Goal: Task Accomplishment & Management: Use online tool/utility

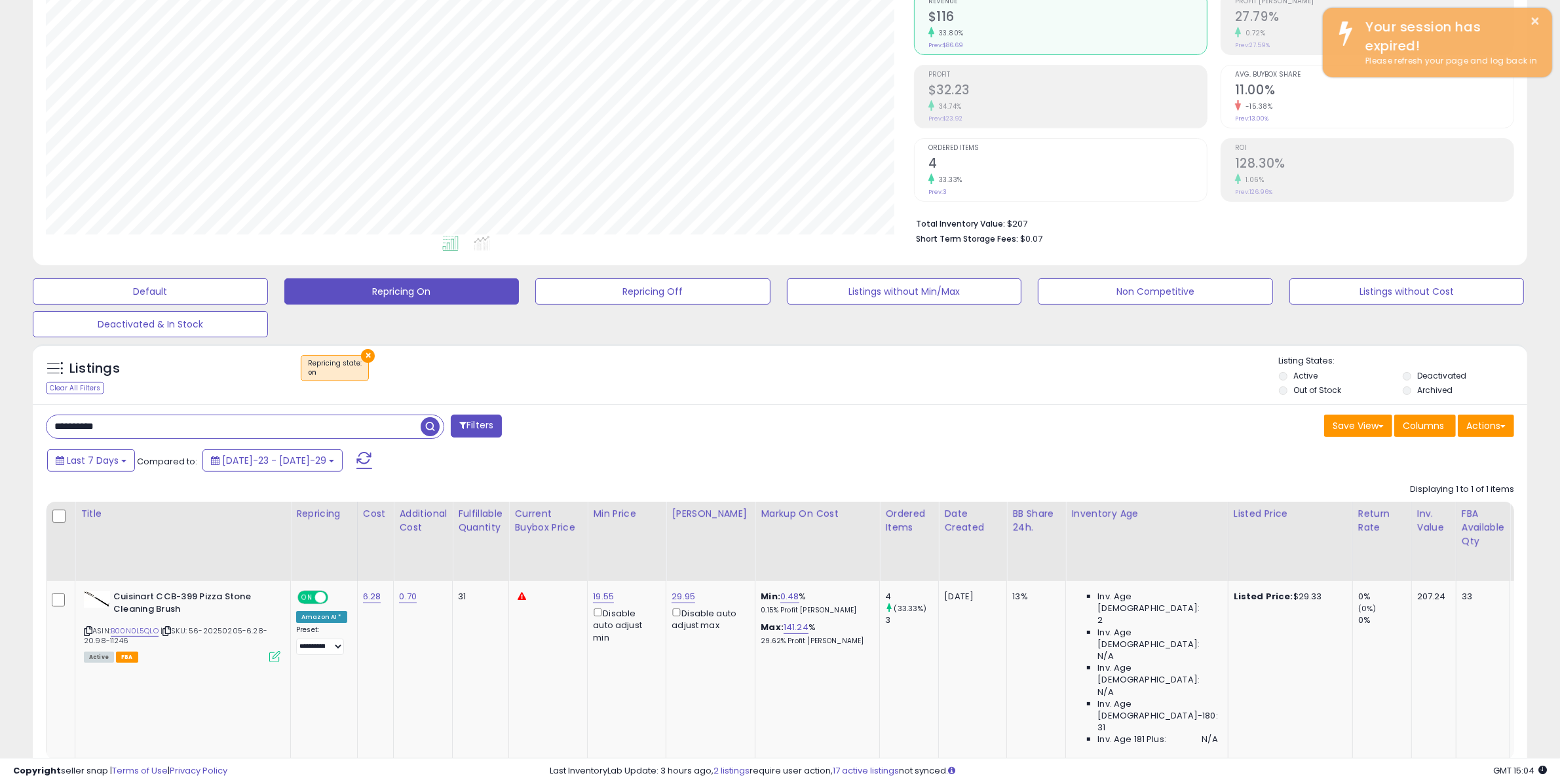
scroll to position [269, 868]
